Goal: Answer question/provide support: Ask a question

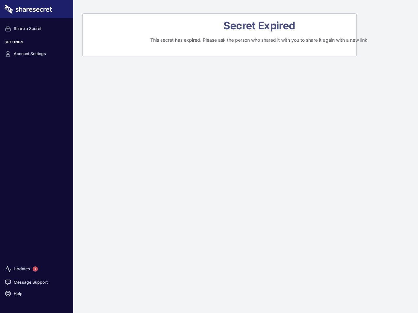
click at [209, 157] on div "Secret Expired This secret has expired. Please ask the person who shared it wit…" at bounding box center [245, 156] width 345 height 313
click at [35, 269] on span "1" at bounding box center [35, 269] width 5 height 5
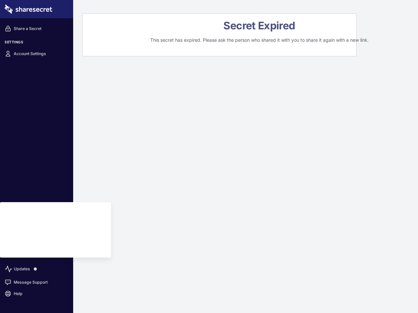
click at [37, 282] on link "Message Support" at bounding box center [36, 282] width 69 height 11
